Goal: Information Seeking & Learning: Learn about a topic

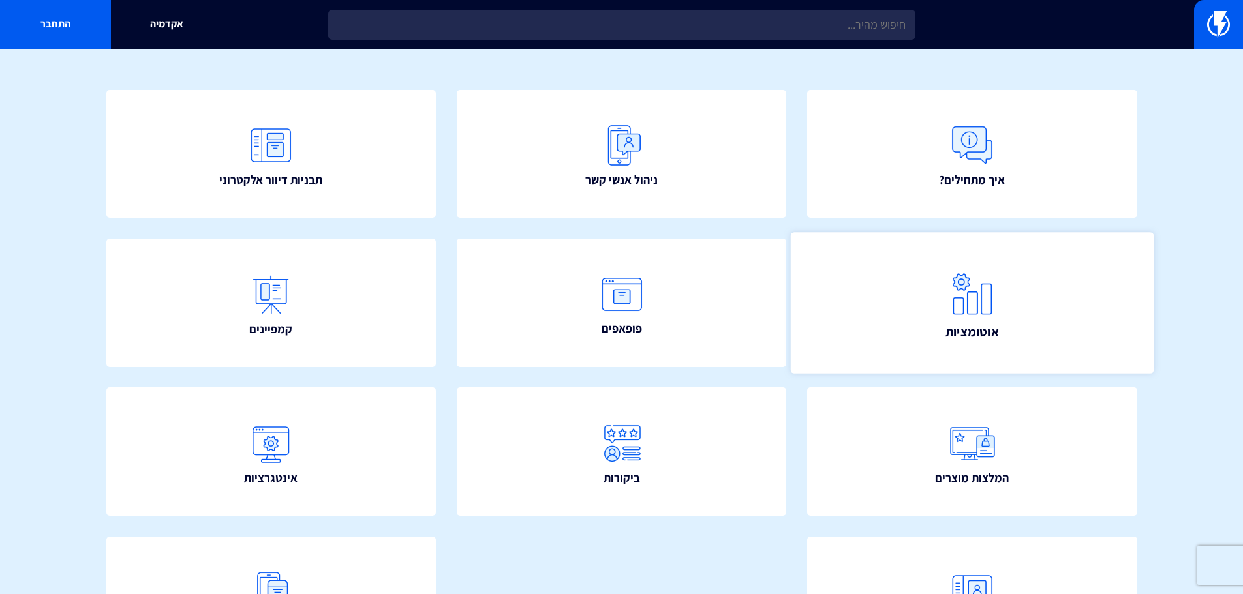
scroll to position [236, 0]
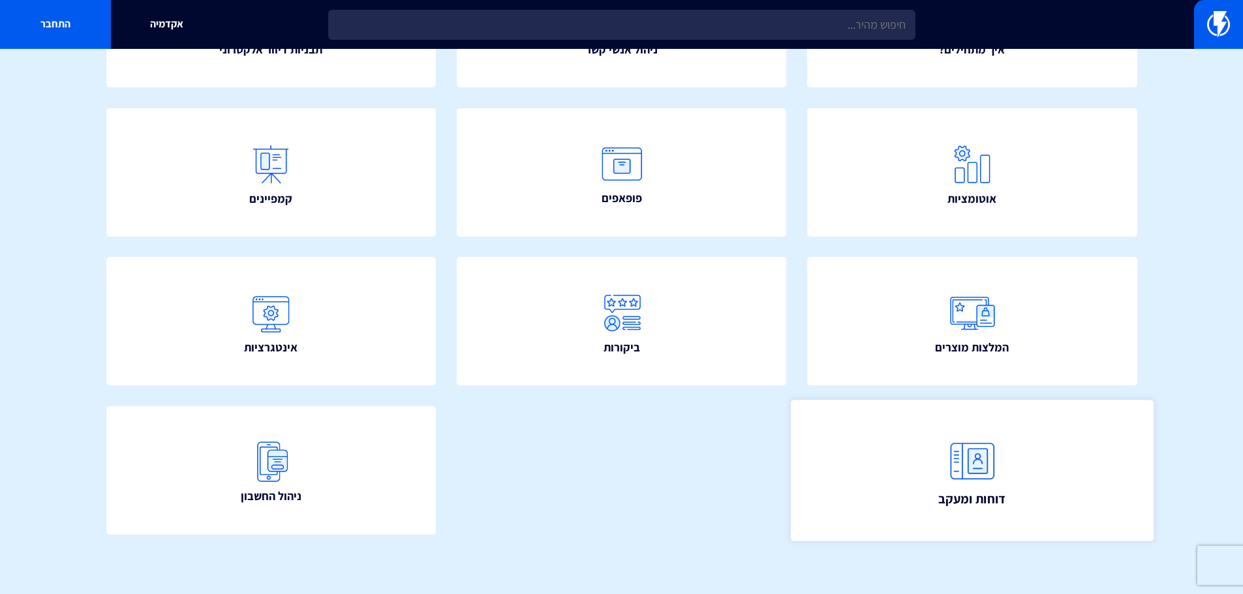
click at [922, 511] on link "דוחות ומעקב" at bounding box center [972, 470] width 363 height 141
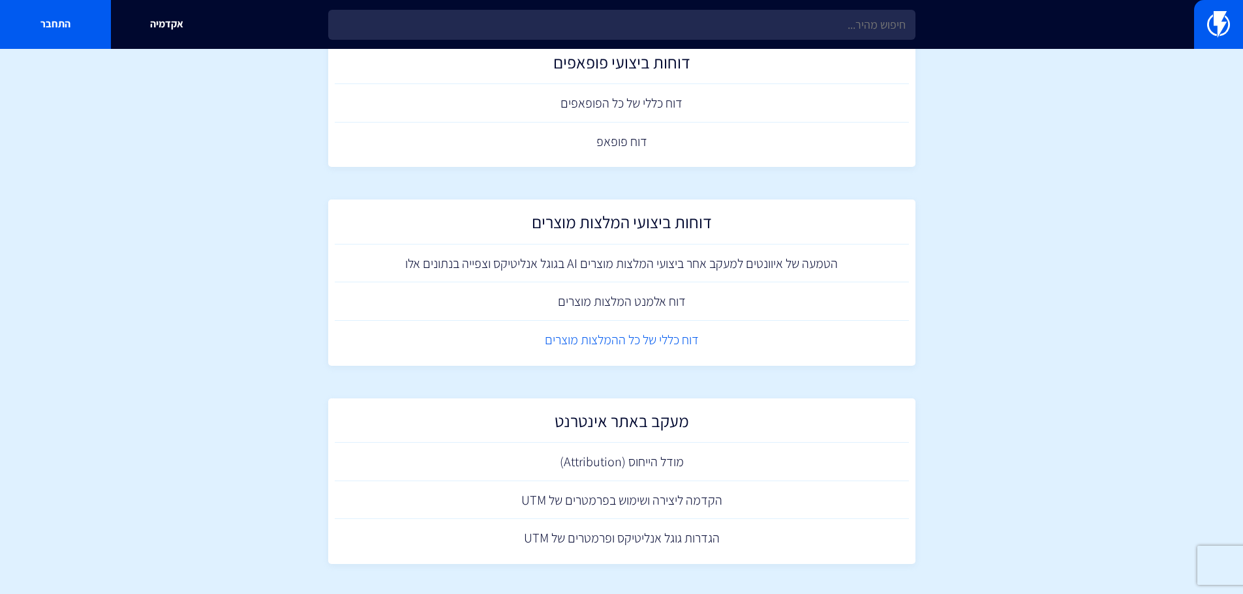
scroll to position [795, 0]
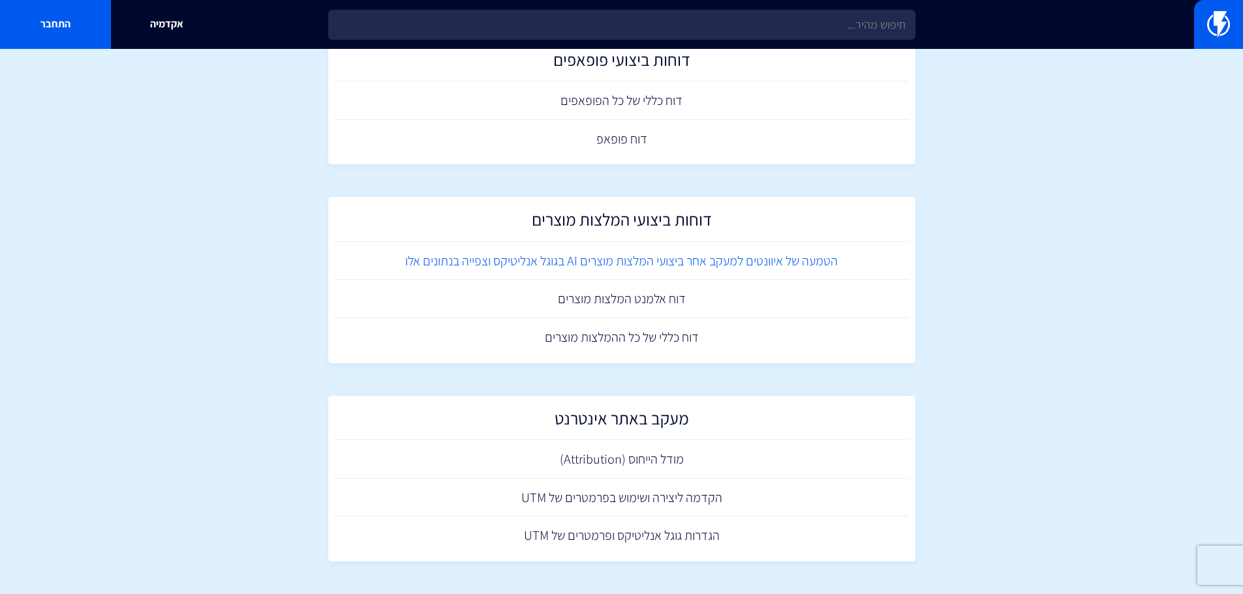
click at [736, 262] on link "הטמעה של איוונטים למעקב אחר ביצועי המלצות מוצרים AI בגוגל אנליטיקס וצפייה בנתונ…" at bounding box center [622, 261] width 574 height 38
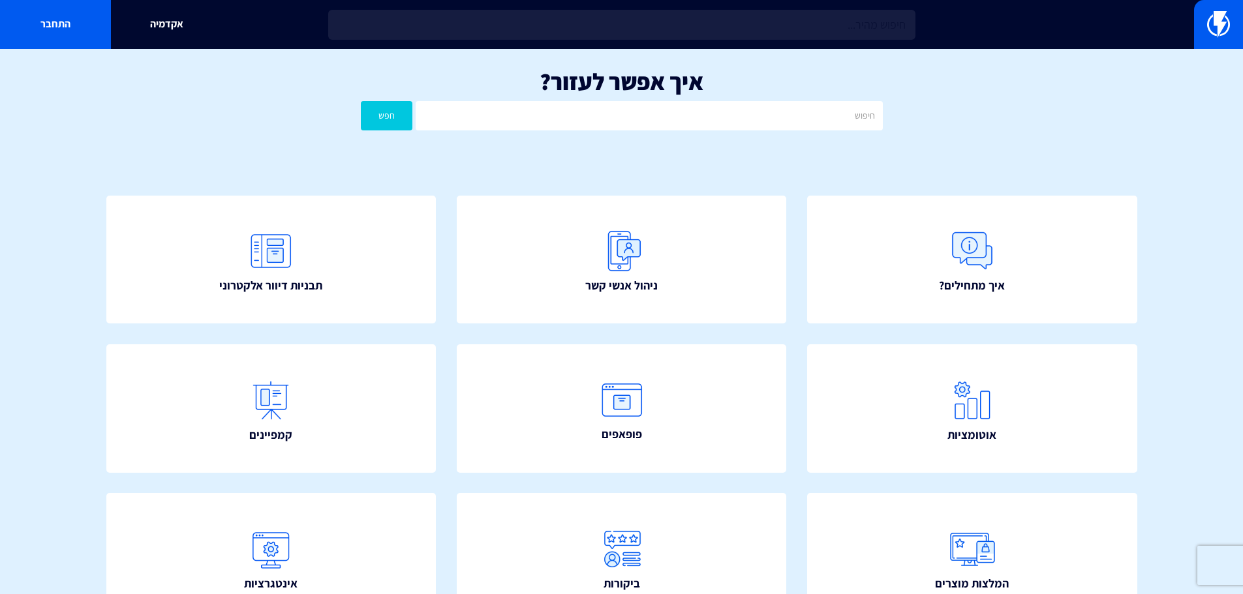
click at [794, 35] on input "text" at bounding box center [621, 25] width 587 height 30
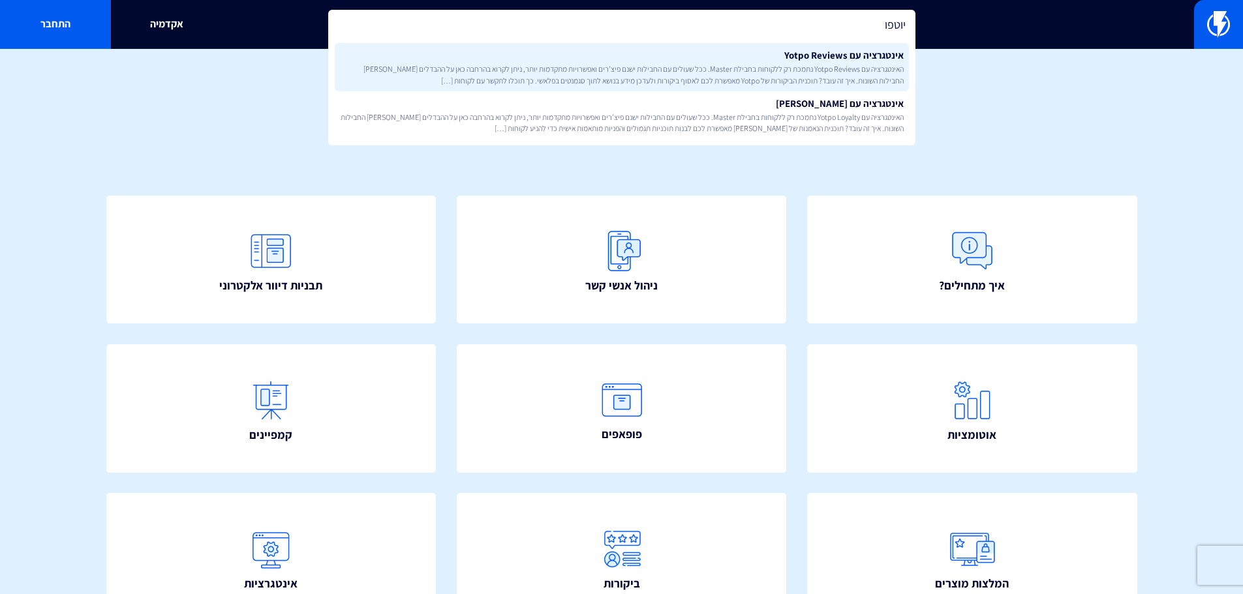
type input "יוטפו"
click at [804, 60] on link "אינטגרציה עם Yotpo Reviews האינטגרציה עם Yotpo Reviews נתמכת רק ללקוחות בחבילת …" at bounding box center [622, 67] width 574 height 48
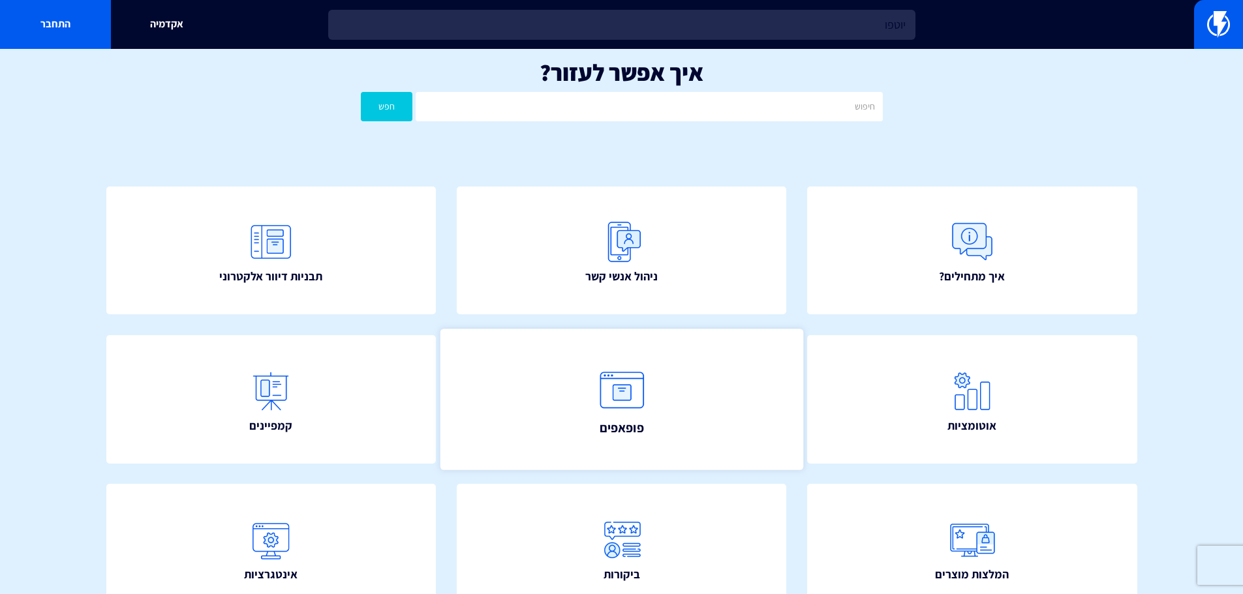
scroll to position [236, 0]
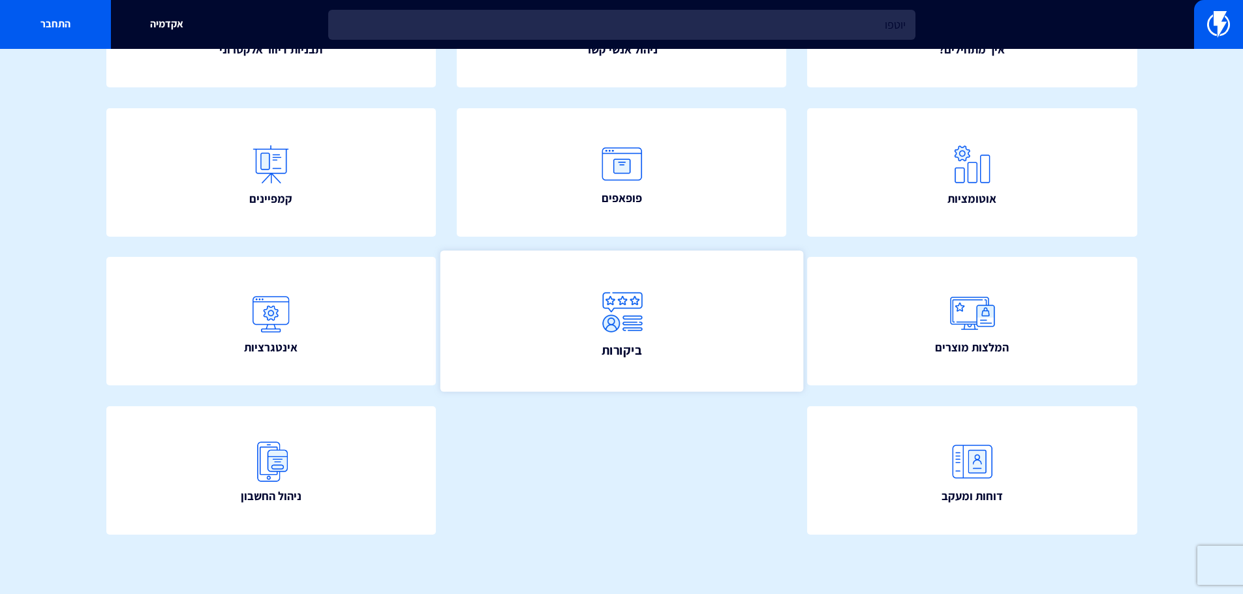
drag, startPoint x: 588, startPoint y: 313, endPoint x: 604, endPoint y: 333, distance: 25.6
click at [588, 313] on link "ביקורות" at bounding box center [621, 321] width 363 height 141
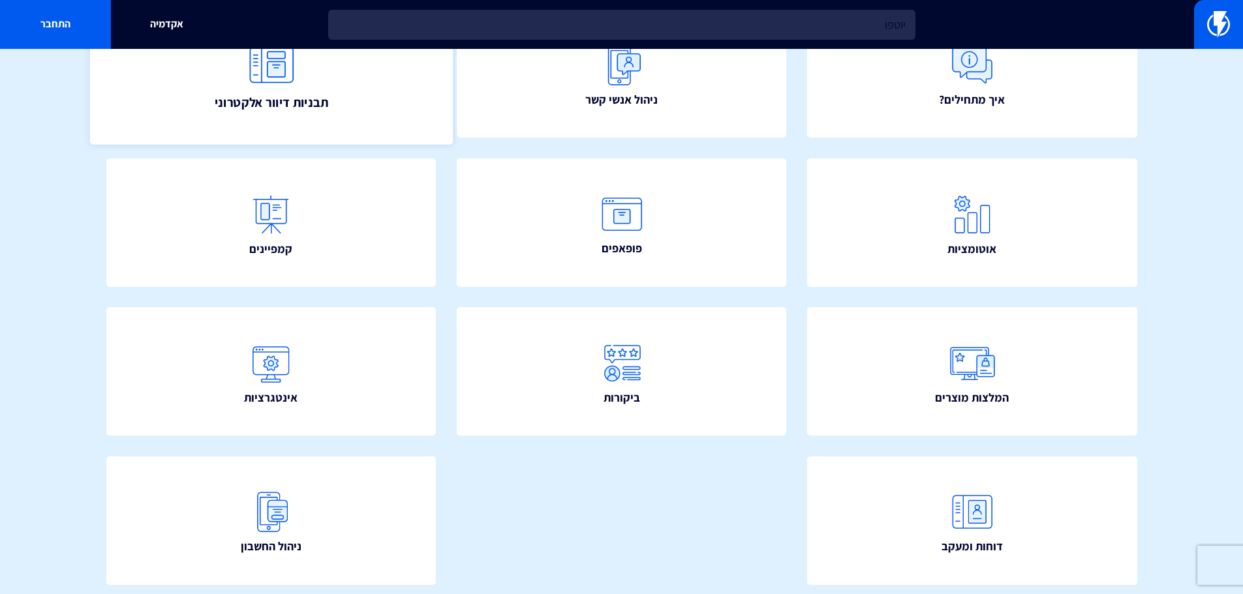
scroll to position [171, 0]
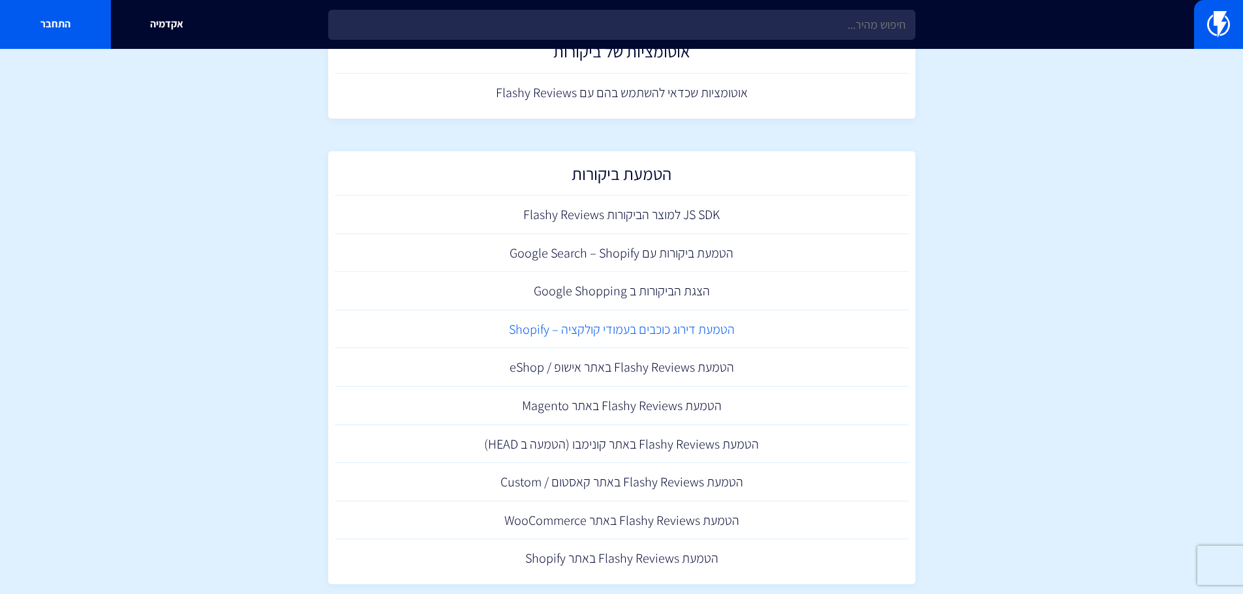
scroll to position [344, 0]
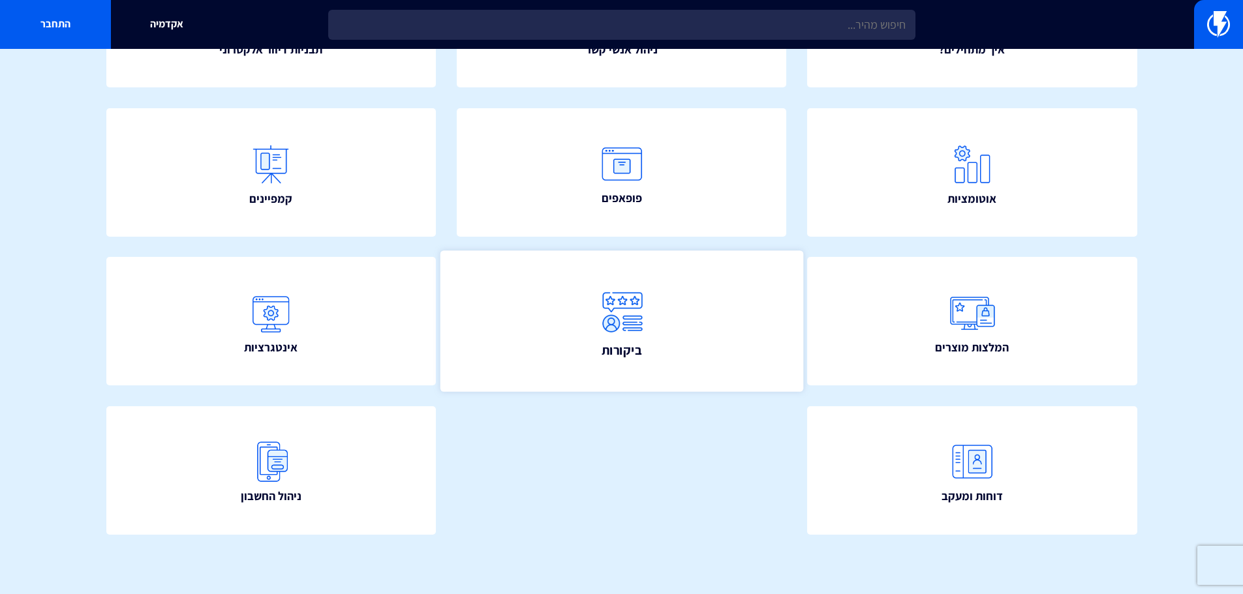
click at [667, 329] on link "ביקורות" at bounding box center [621, 321] width 363 height 141
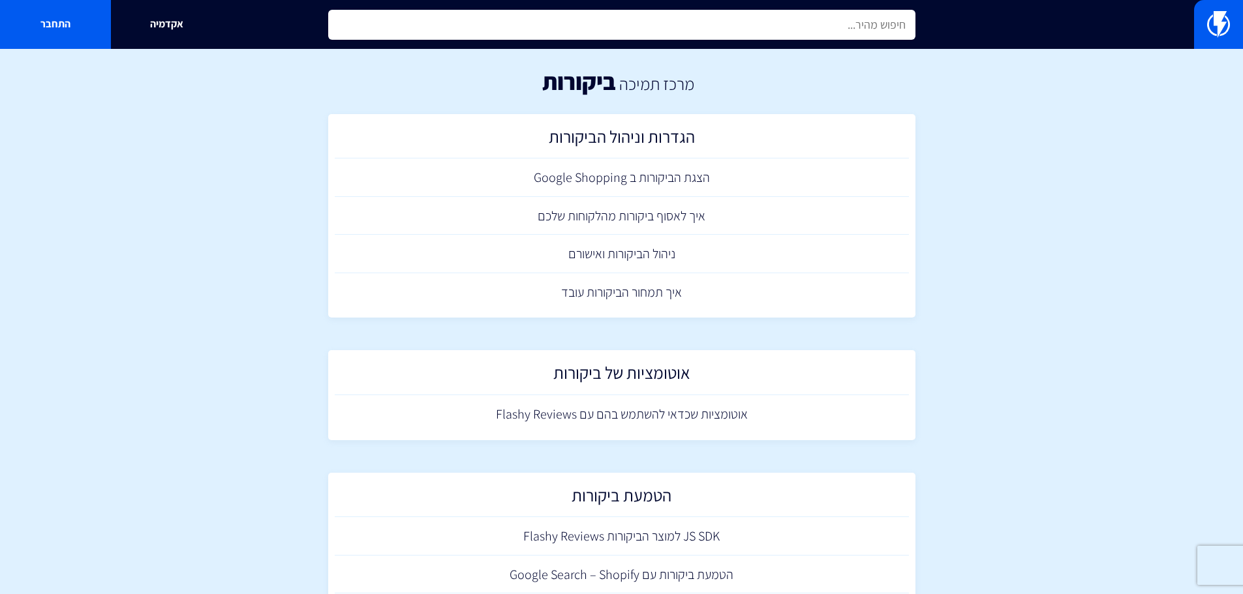
click at [701, 28] on input "text" at bounding box center [621, 25] width 587 height 30
type input "h"
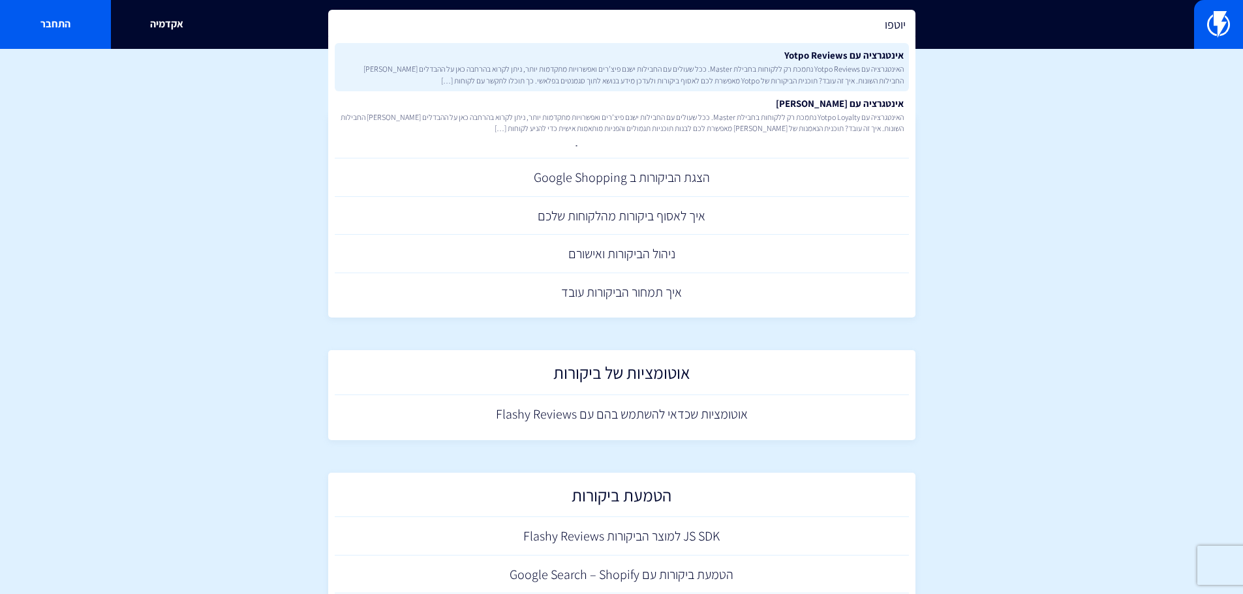
type input "יוטפו"
click at [826, 61] on link "אינטגרציה עם Yotpo Reviews האינטגרציה עם Yotpo Reviews נתמכת רק ללקוחות בחבילת …" at bounding box center [622, 67] width 574 height 48
